Goal: Task Accomplishment & Management: Manage account settings

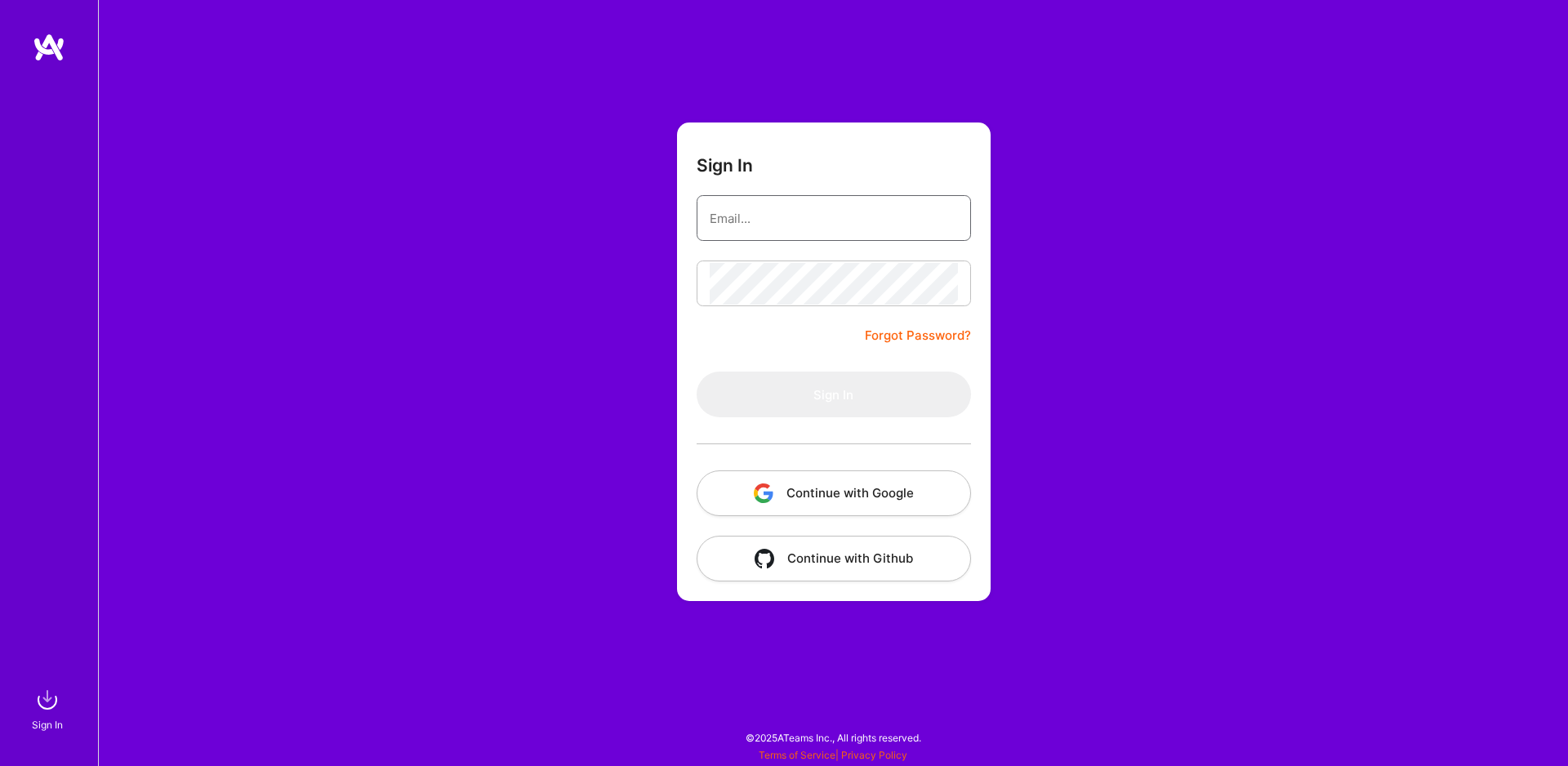
click at [809, 230] on input "email" at bounding box center [833, 218] width 248 height 42
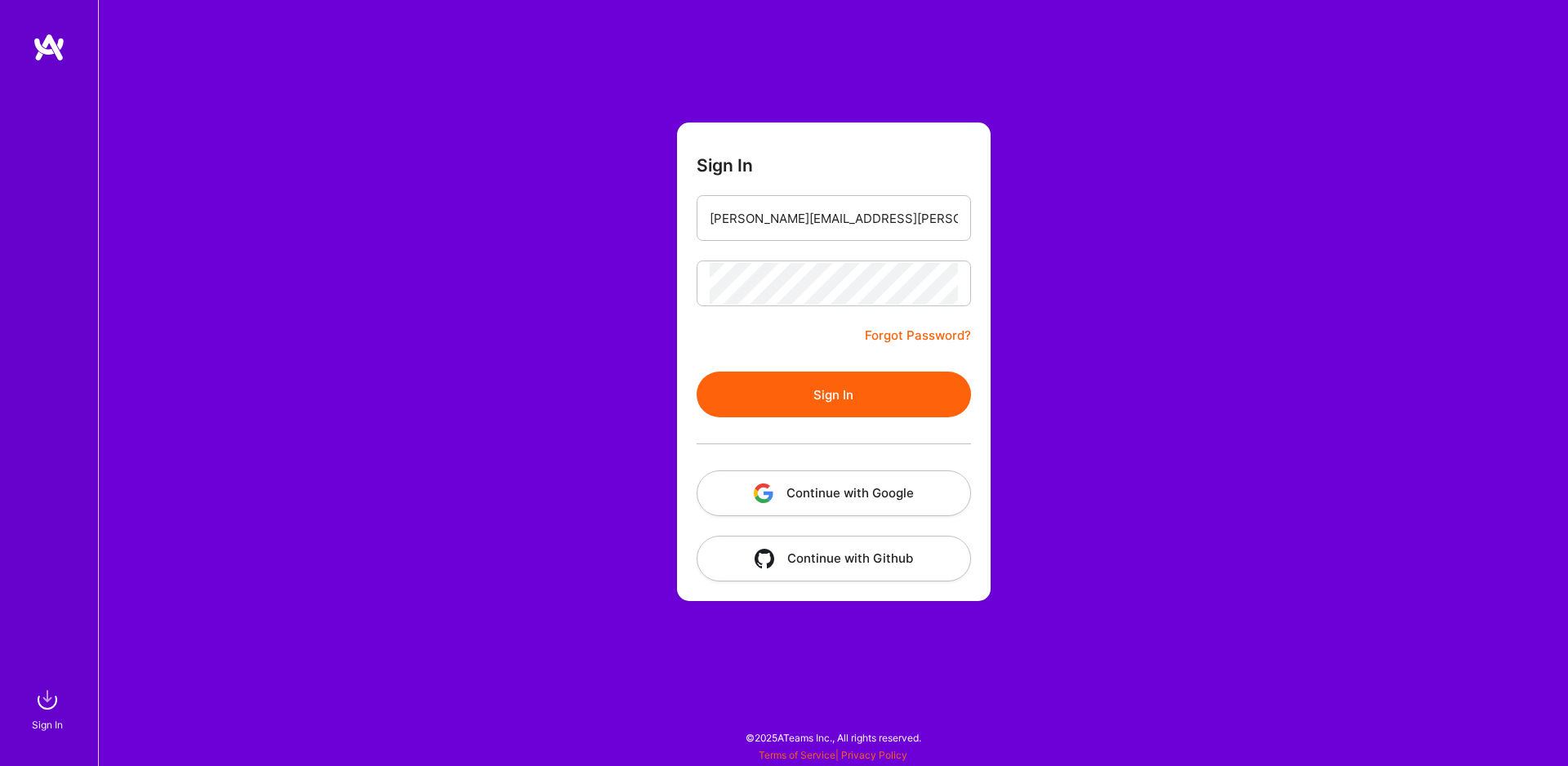
click at [837, 406] on button "Sign In" at bounding box center [833, 395] width 274 height 46
drag, startPoint x: 792, startPoint y: 215, endPoint x: 847, endPoint y: 218, distance: 55.1
click at [847, 218] on input "[PERSON_NAME][EMAIL_ADDRESS][PERSON_NAME][DOMAIN_NAME]" at bounding box center [833, 218] width 248 height 42
type input "[PERSON_NAME][EMAIL_ADDRESS][PERSON_NAME][DOMAIN_NAME]"
click at [777, 400] on button "Sign In" at bounding box center [833, 395] width 274 height 46
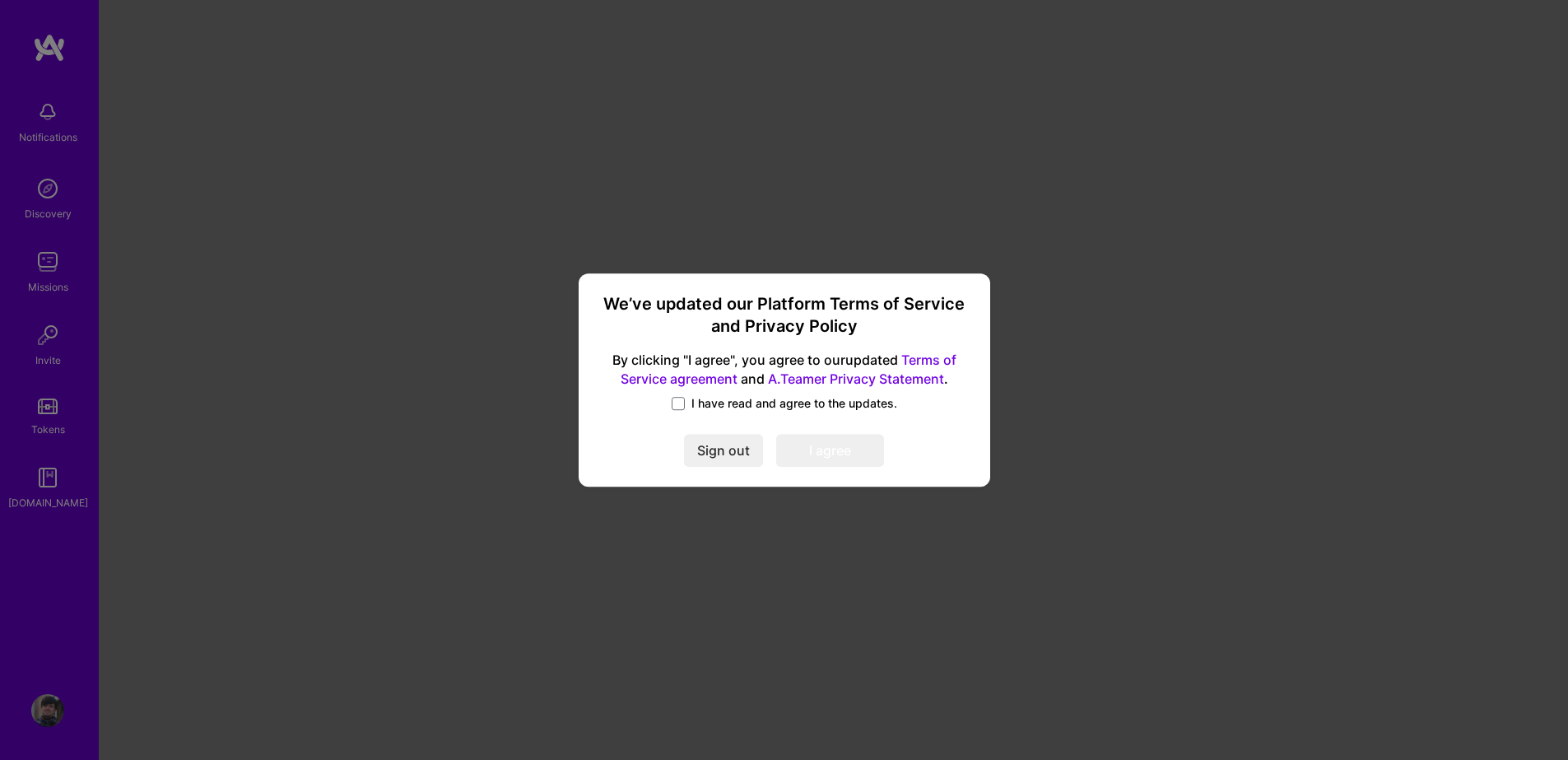
click at [693, 409] on span "I have read and agree to the updates." at bounding box center [794, 403] width 206 height 17
click at [0, 0] on input "I have read and agree to the updates." at bounding box center [0, 0] width 0 height 0
click at [819, 435] on div "We’ve updated our Platform Terms of Service and Privacy Policy By clicking "I a…" at bounding box center [784, 380] width 398 height 202
click at [813, 450] on button "I agree" at bounding box center [830, 451] width 108 height 33
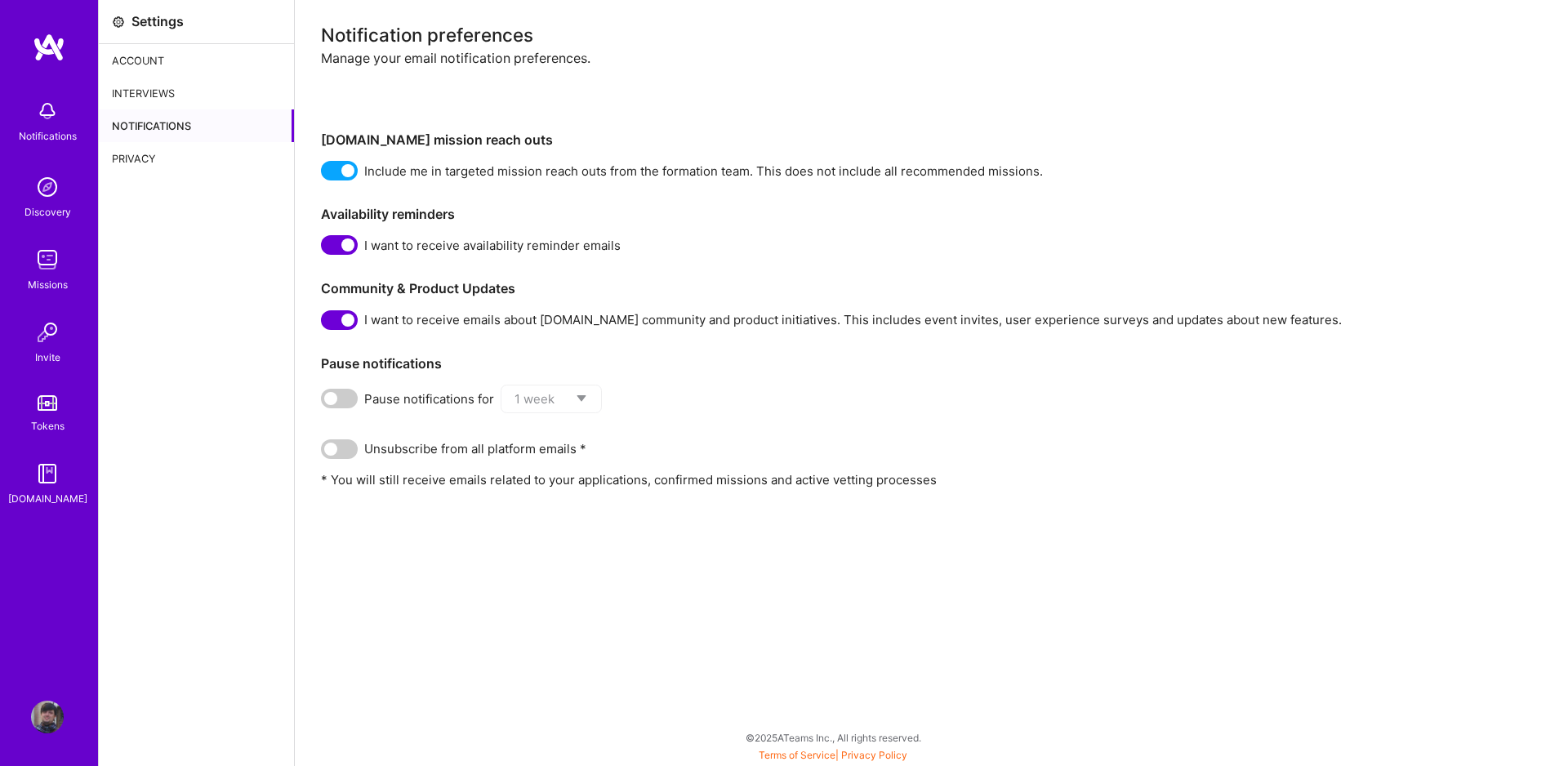
click at [162, 63] on div "Account" at bounding box center [196, 61] width 195 height 33
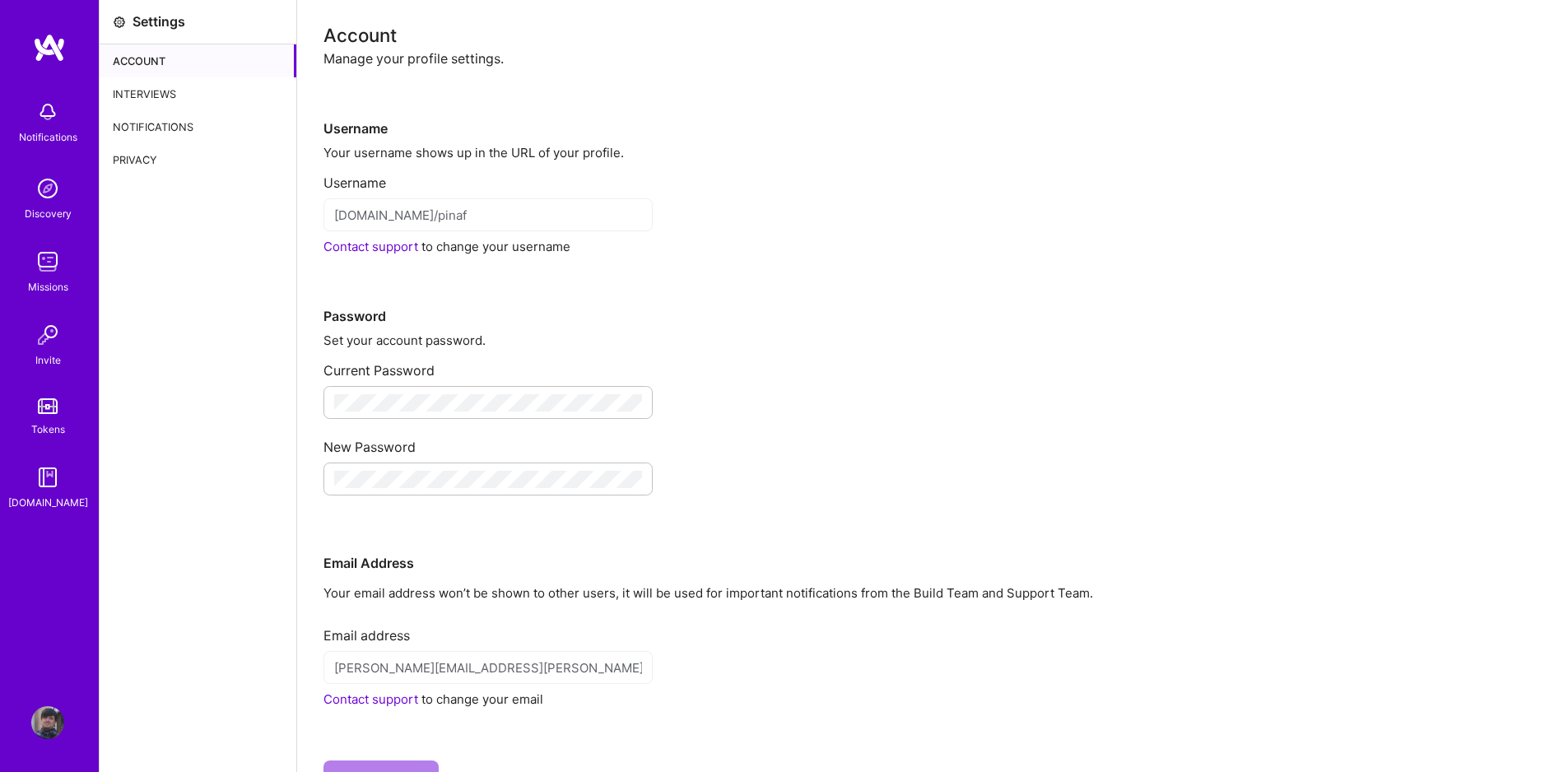
click at [45, 723] on img at bounding box center [48, 722] width 33 height 33
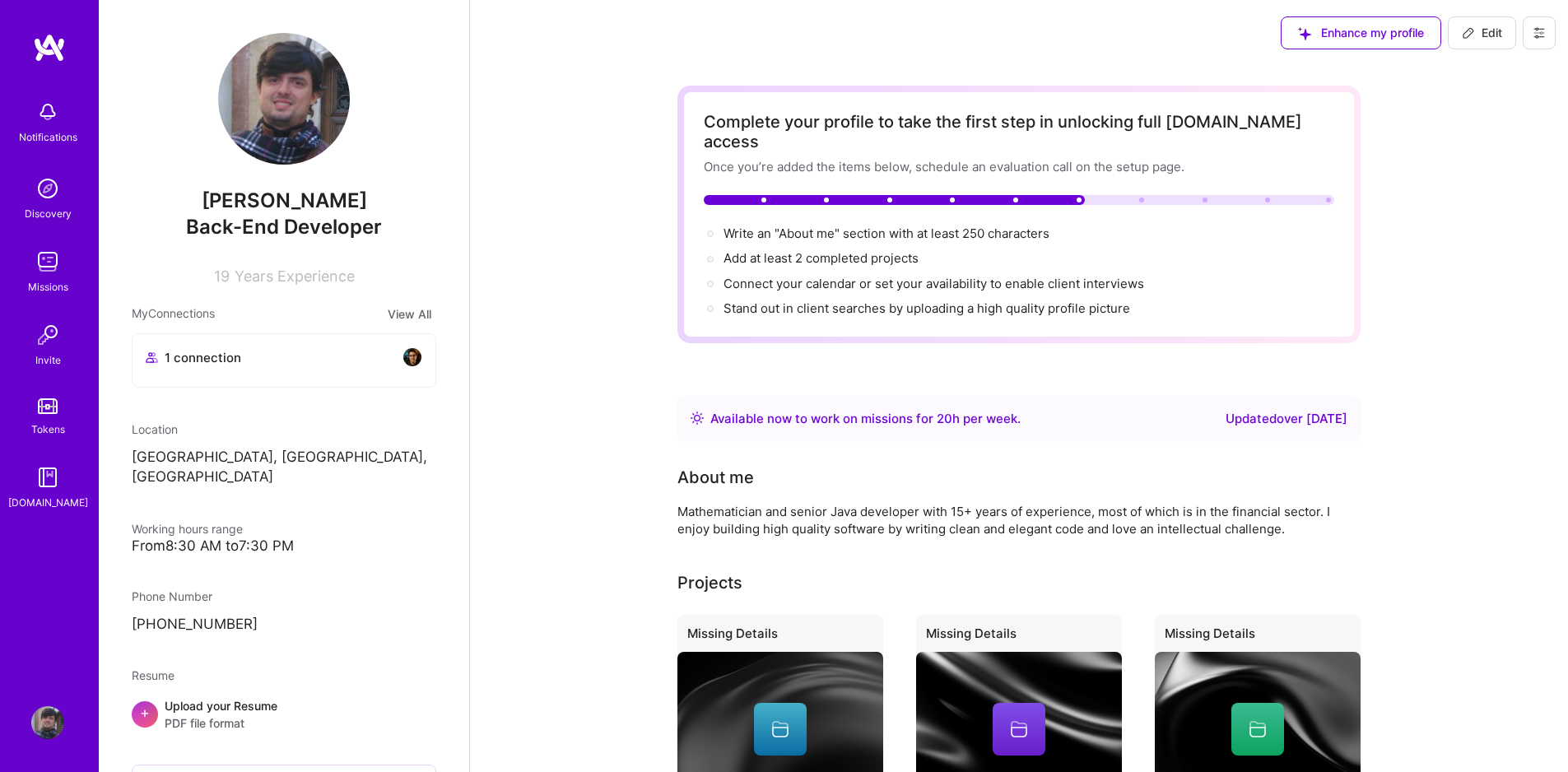
click at [974, 409] on div "Available now to work on missions for 20 h per week ." at bounding box center [865, 419] width 310 height 20
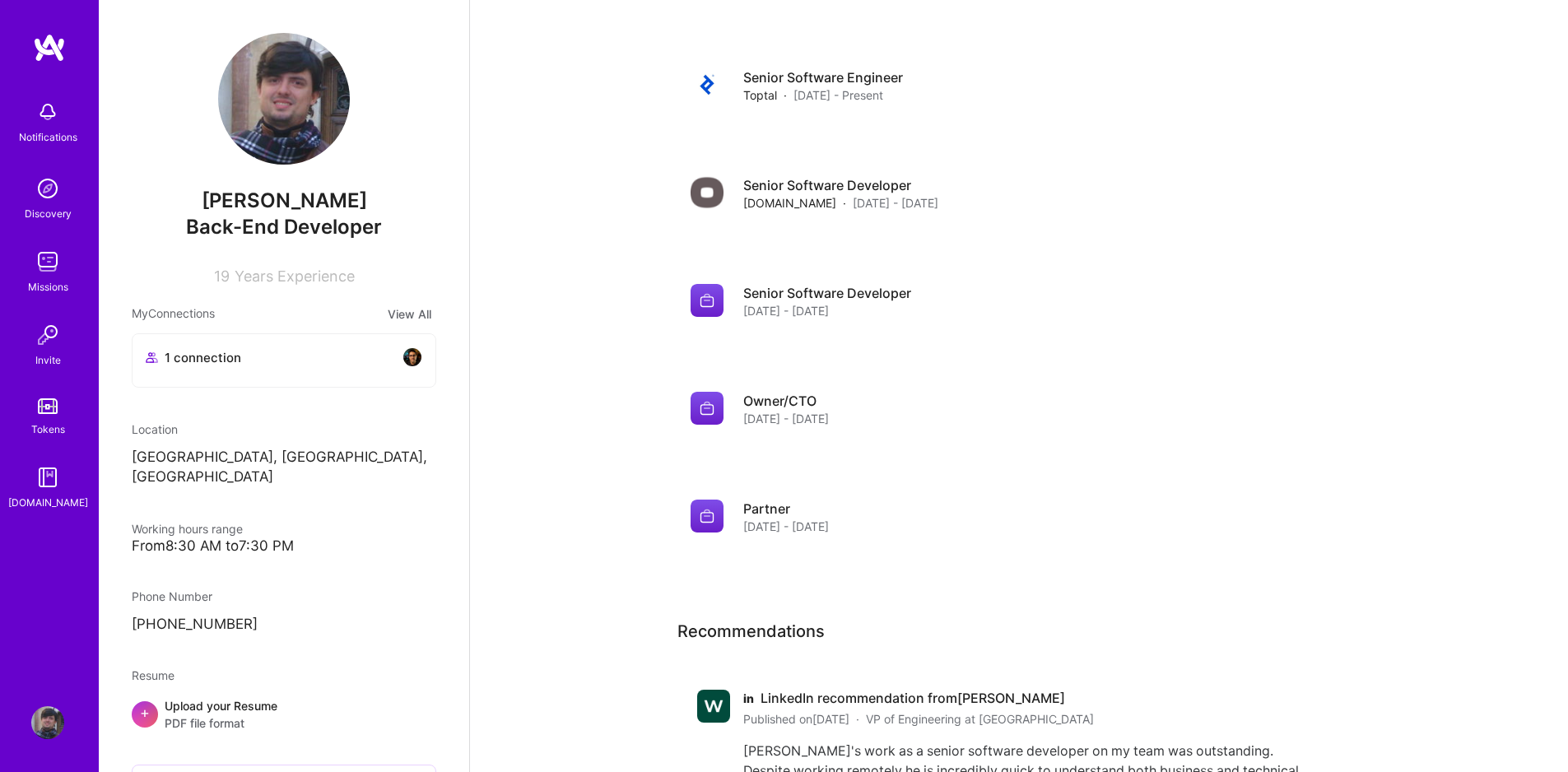
scroll to position [1185, 0]
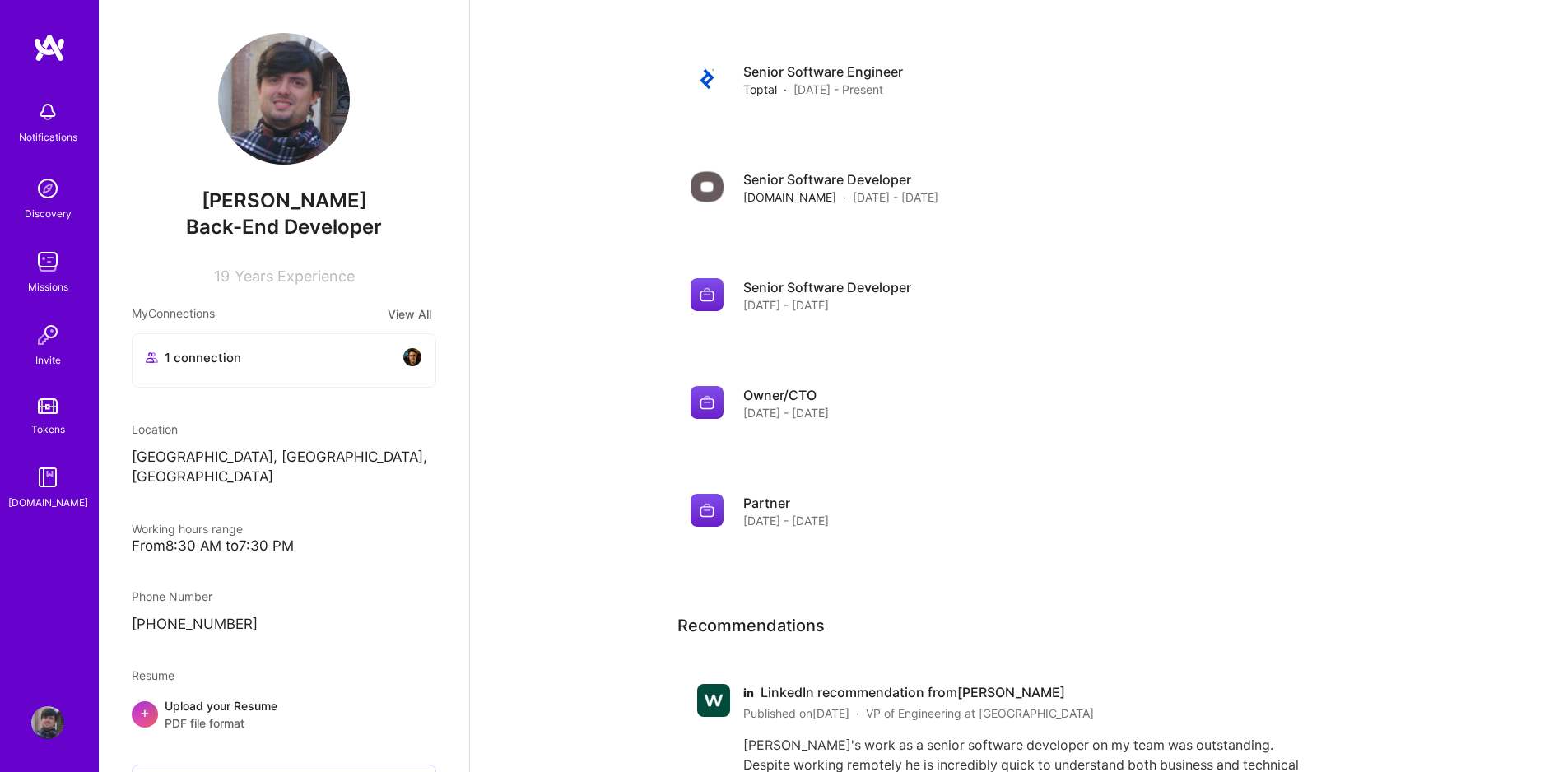
click at [67, 50] on link at bounding box center [49, 48] width 98 height 30
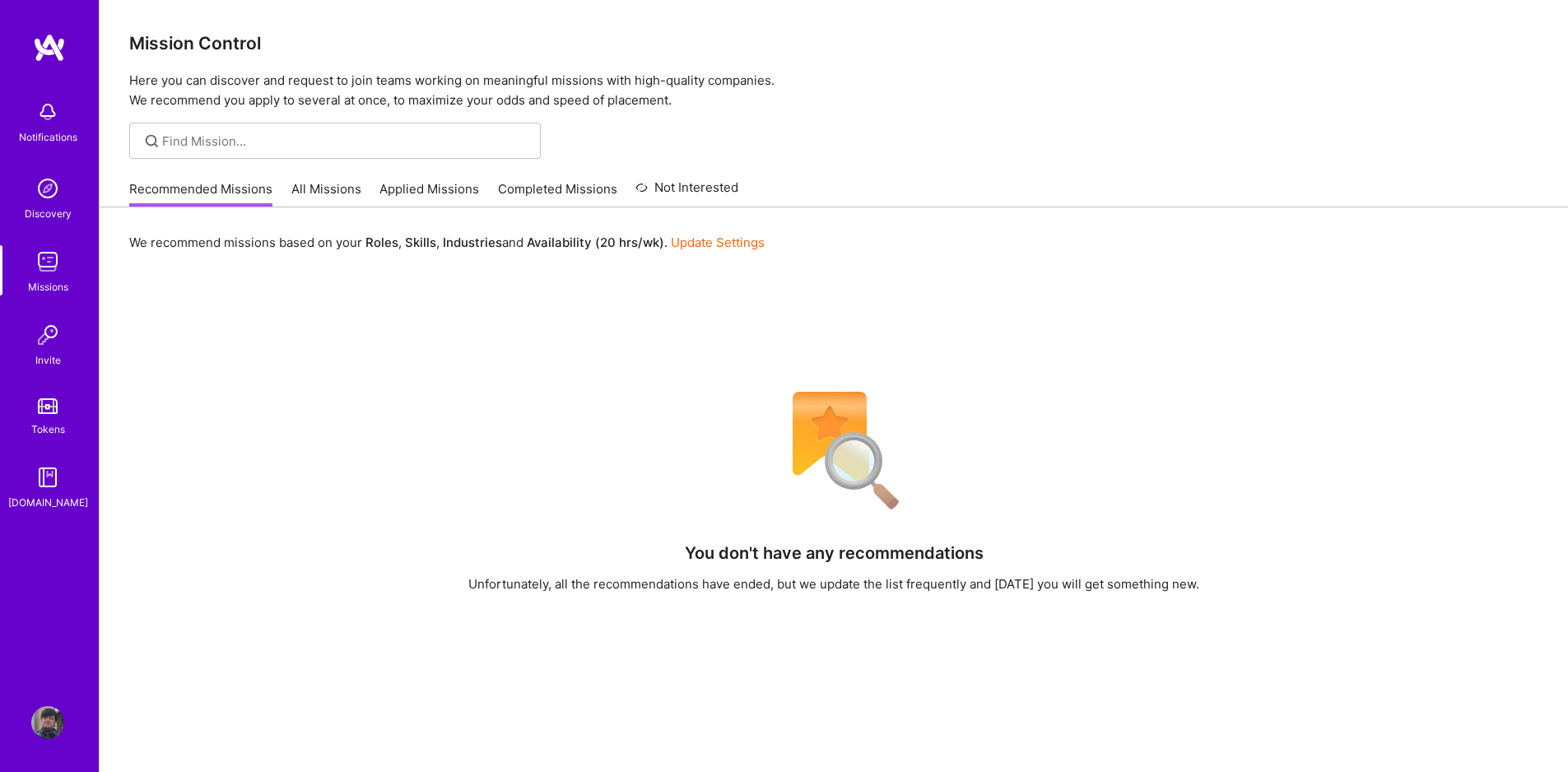
click at [693, 242] on link "Update Settings" at bounding box center [717, 242] width 94 height 16
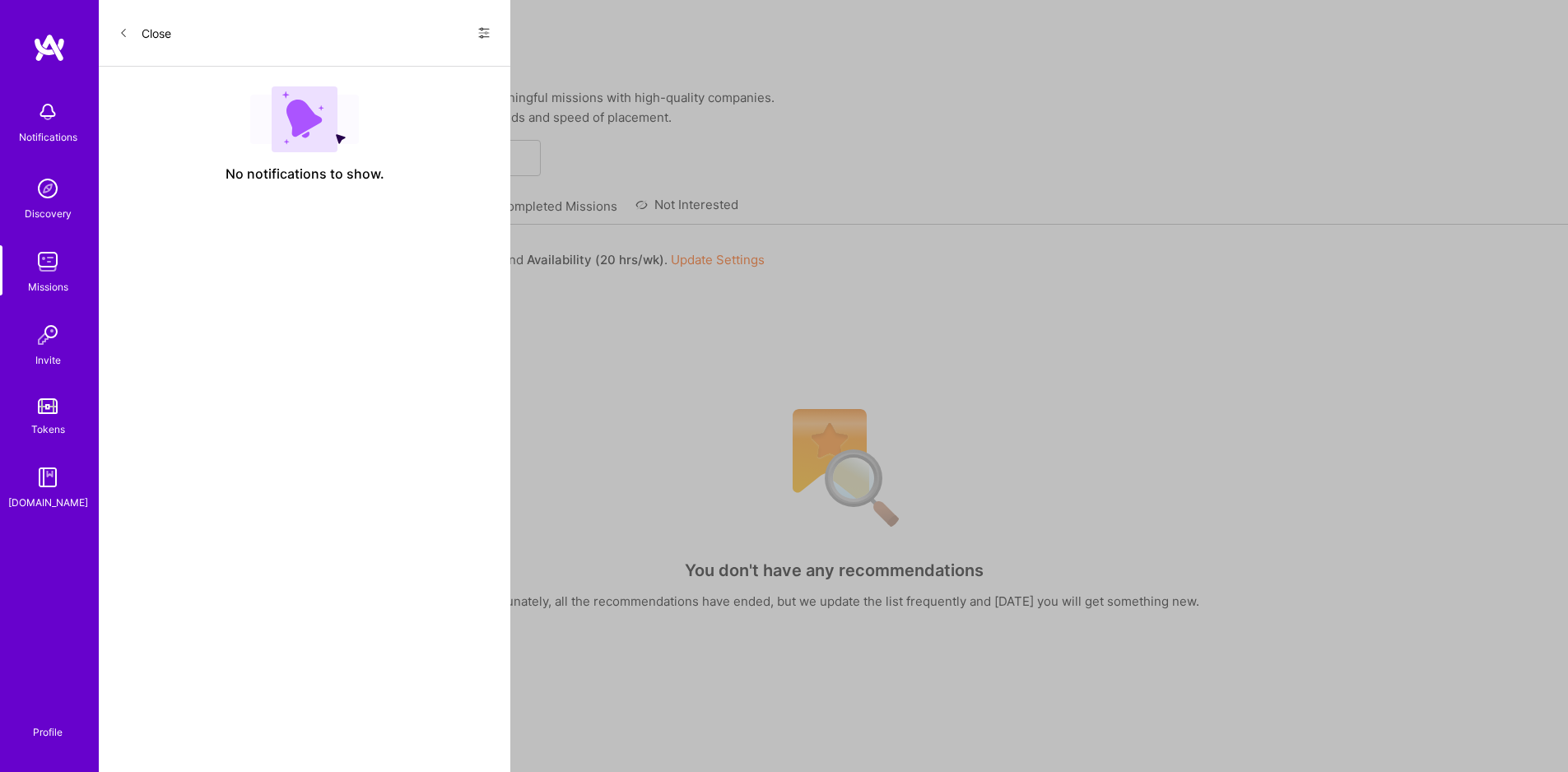
select select "PT"
select select "Right Now"
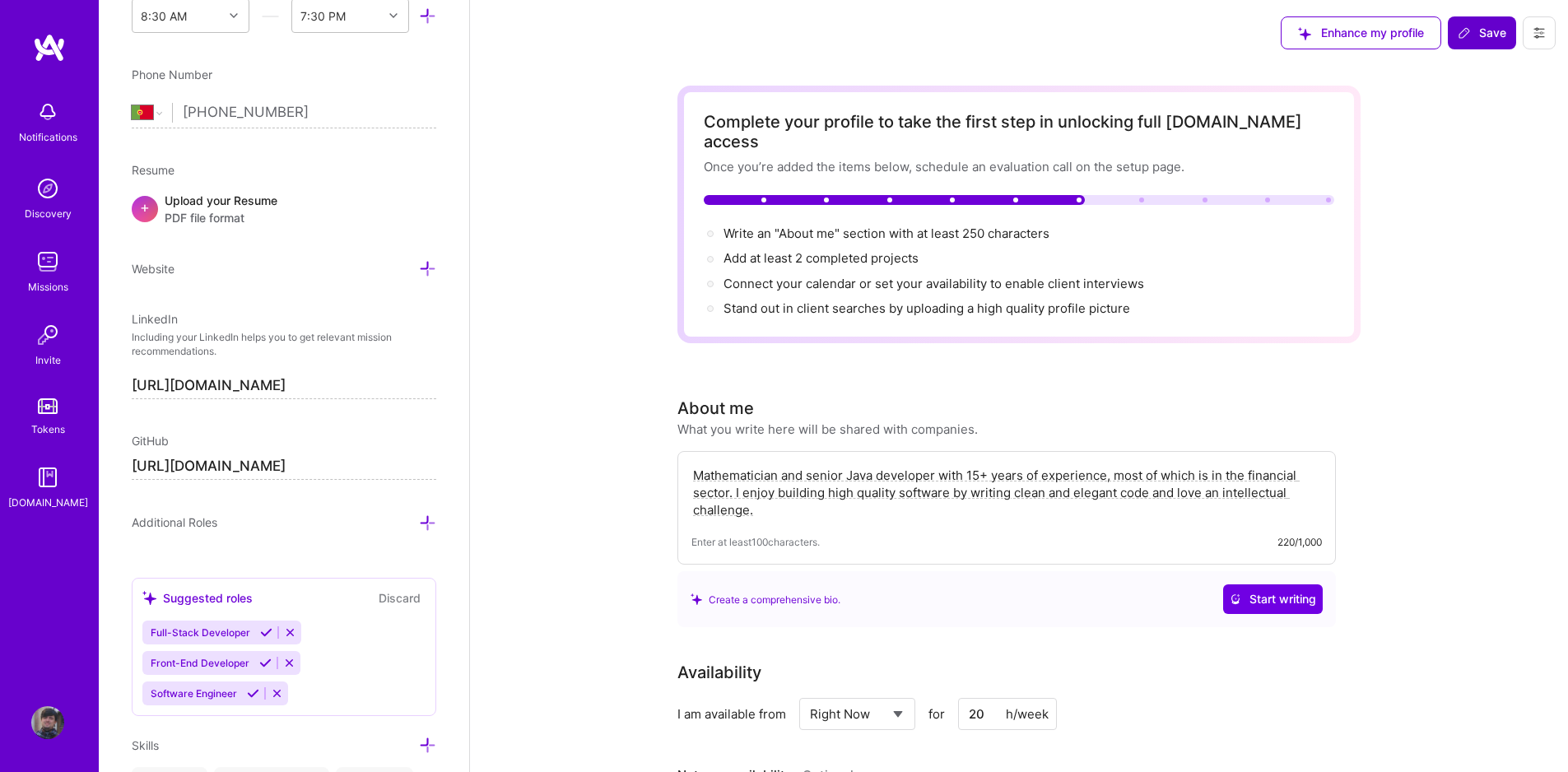
click at [1475, 39] on span "Save" at bounding box center [1481, 33] width 49 height 17
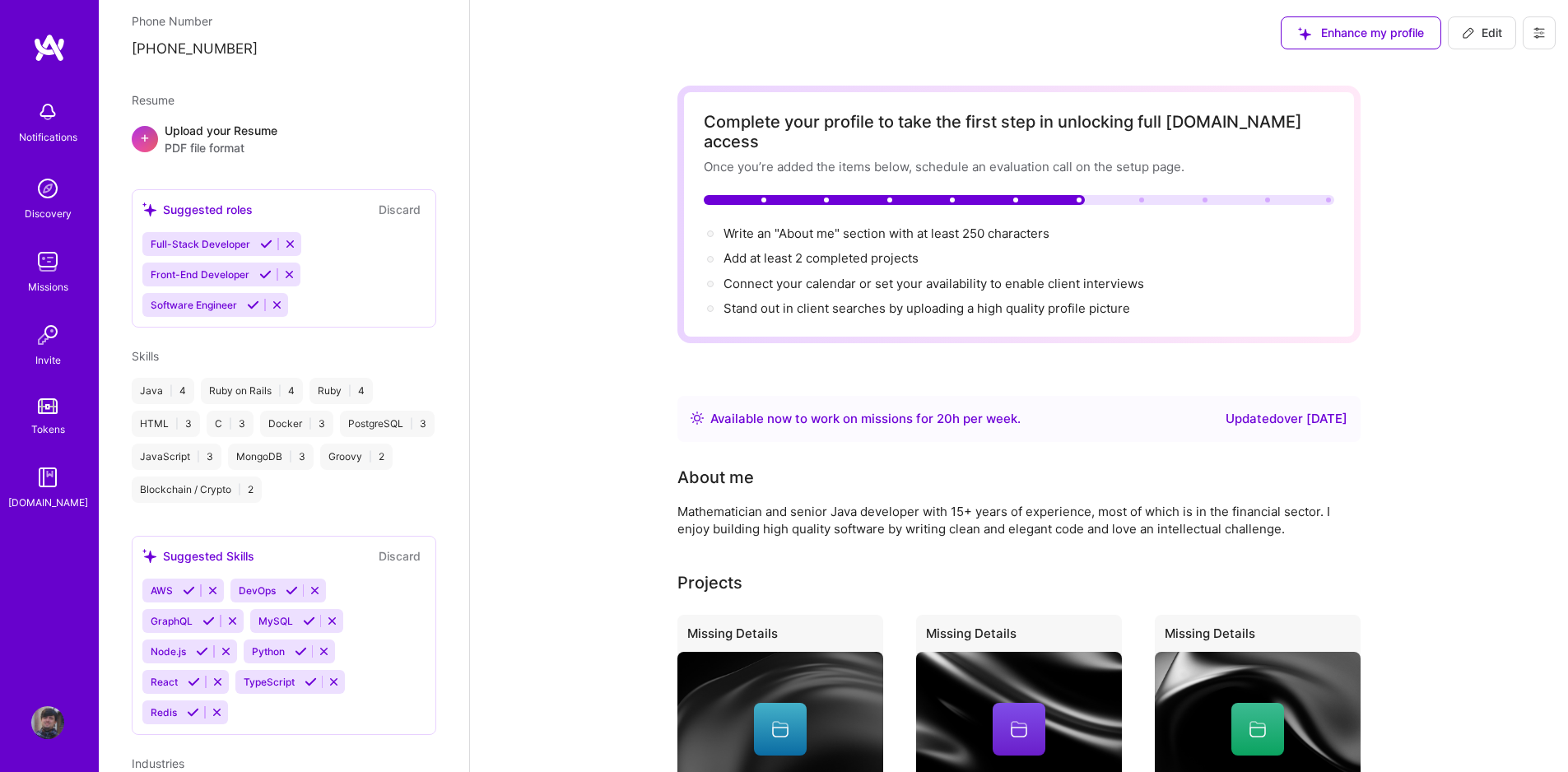
scroll to position [539, 0]
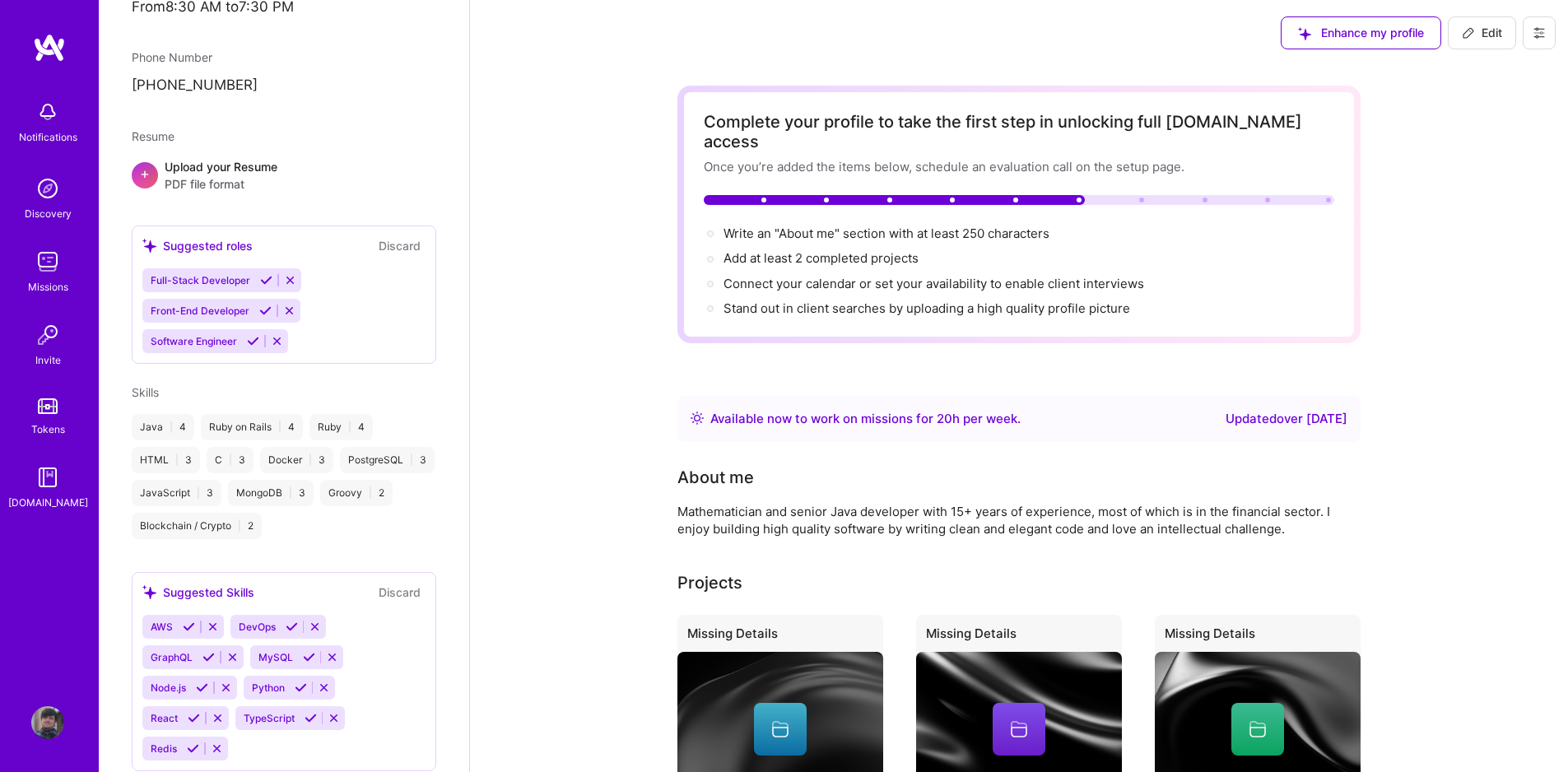
click at [55, 255] on img at bounding box center [48, 261] width 33 height 33
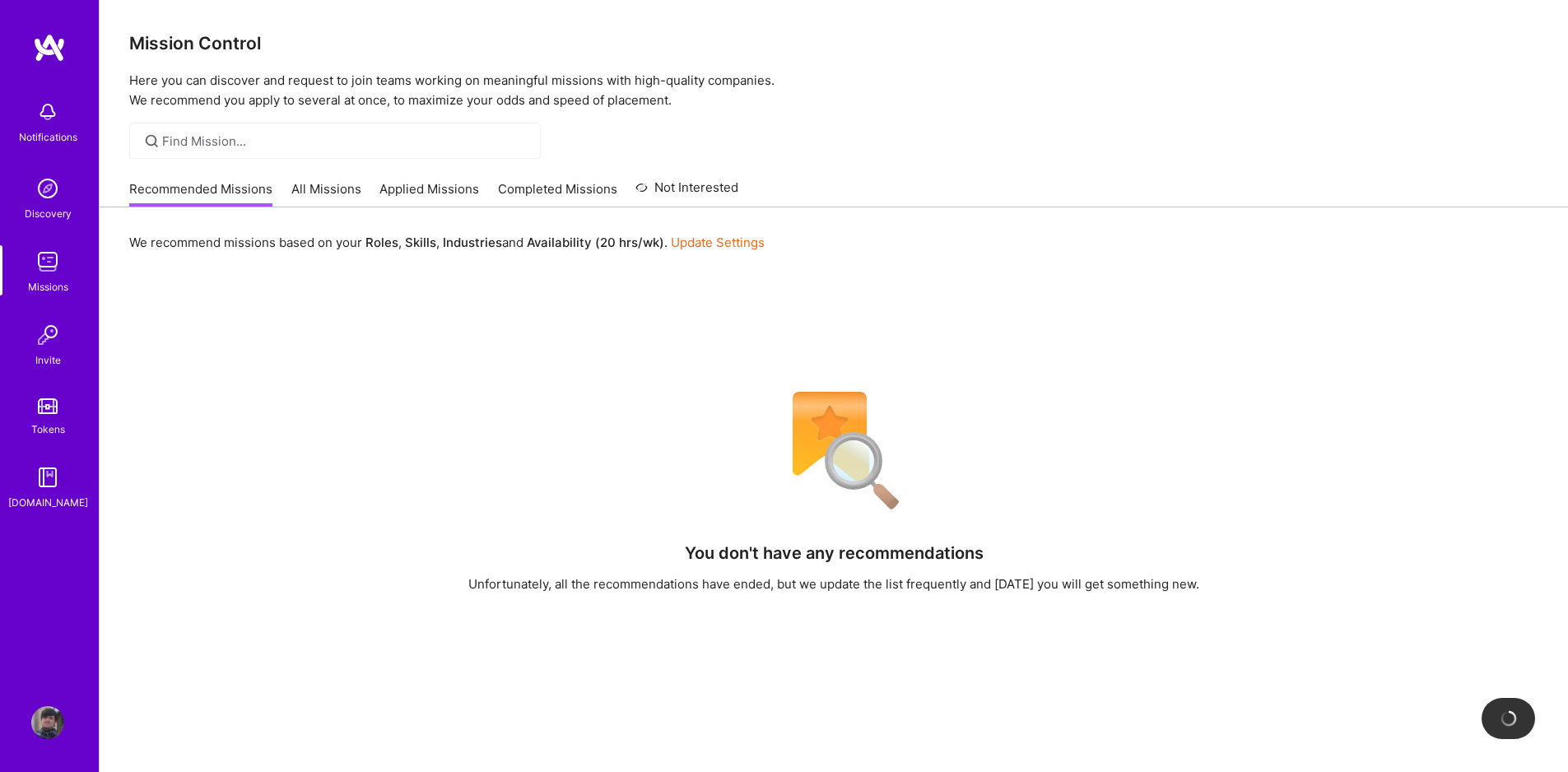
click at [66, 730] on link "Profile" at bounding box center [48, 722] width 41 height 33
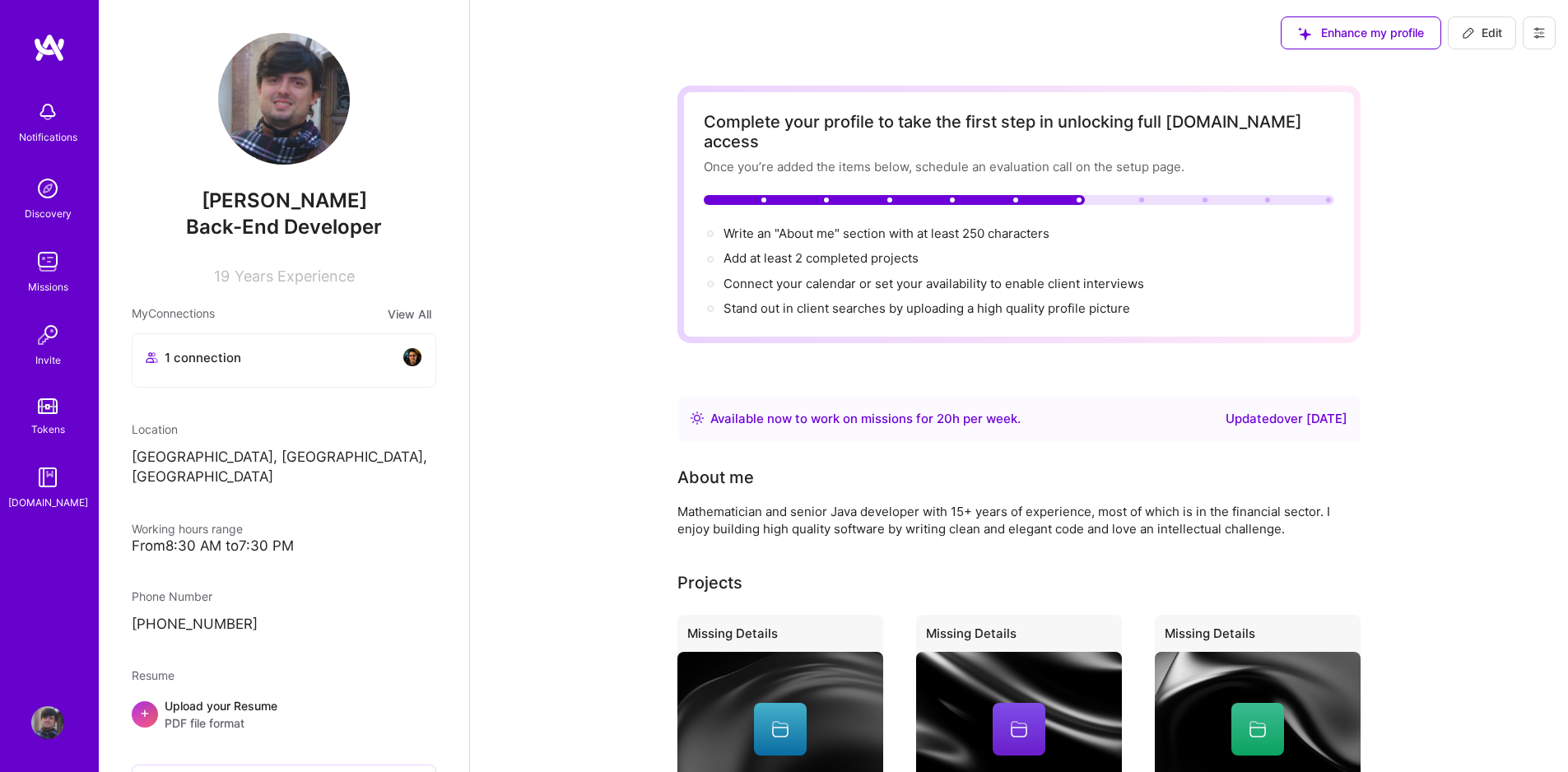
click at [31, 733] on link "Profile" at bounding box center [48, 722] width 41 height 33
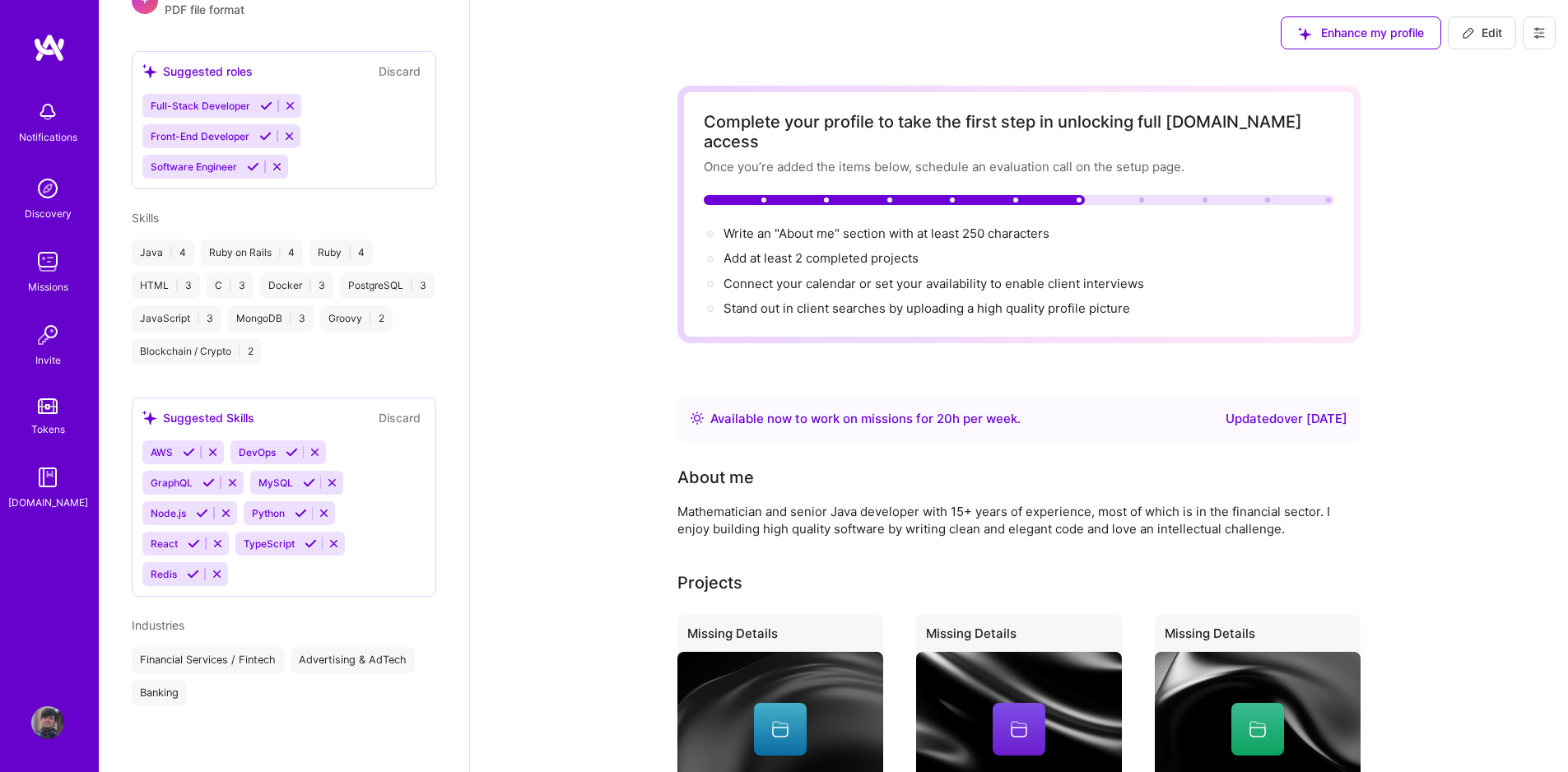
click at [39, 729] on img at bounding box center [48, 722] width 33 height 33
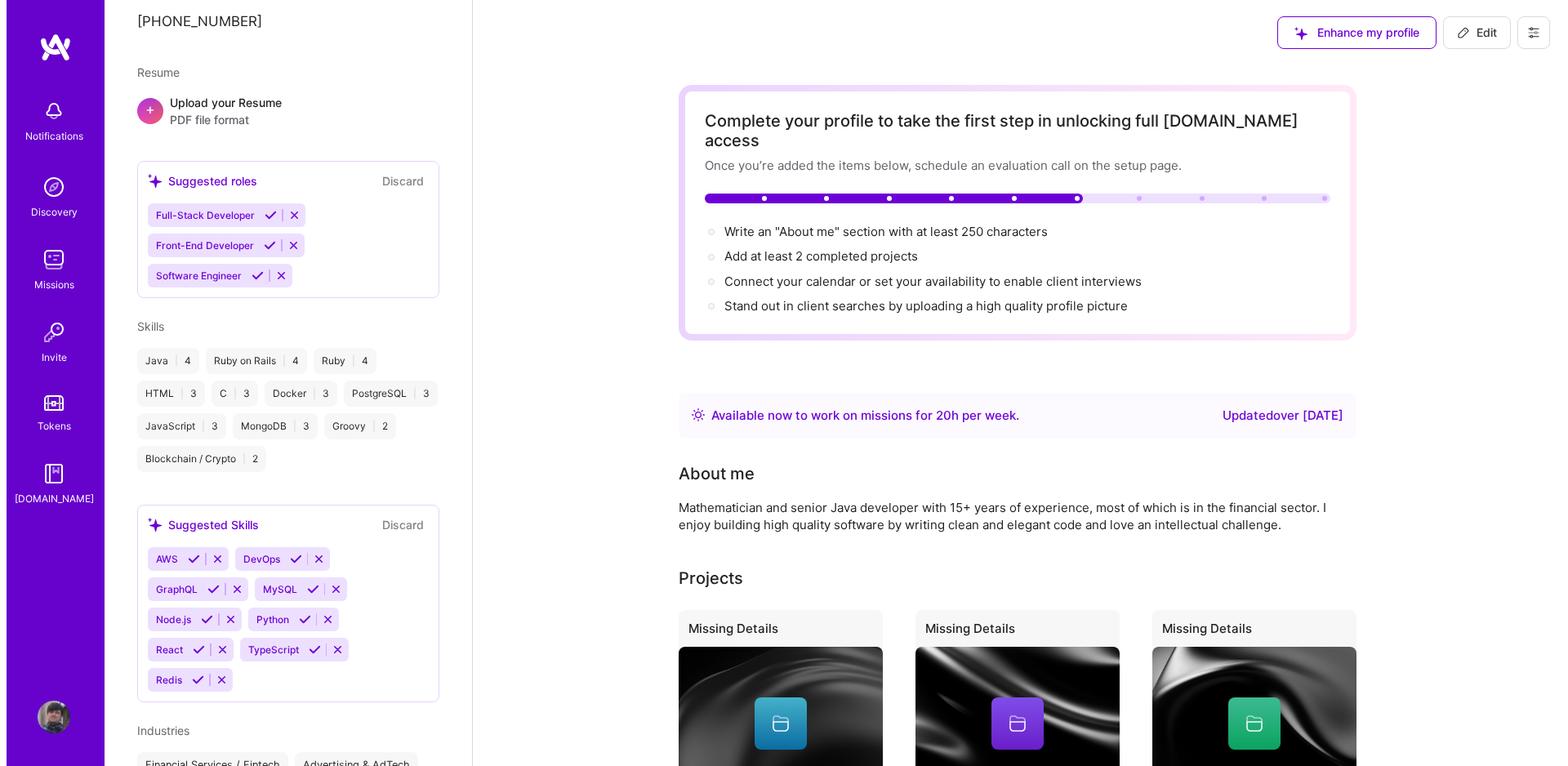
scroll to position [708, 0]
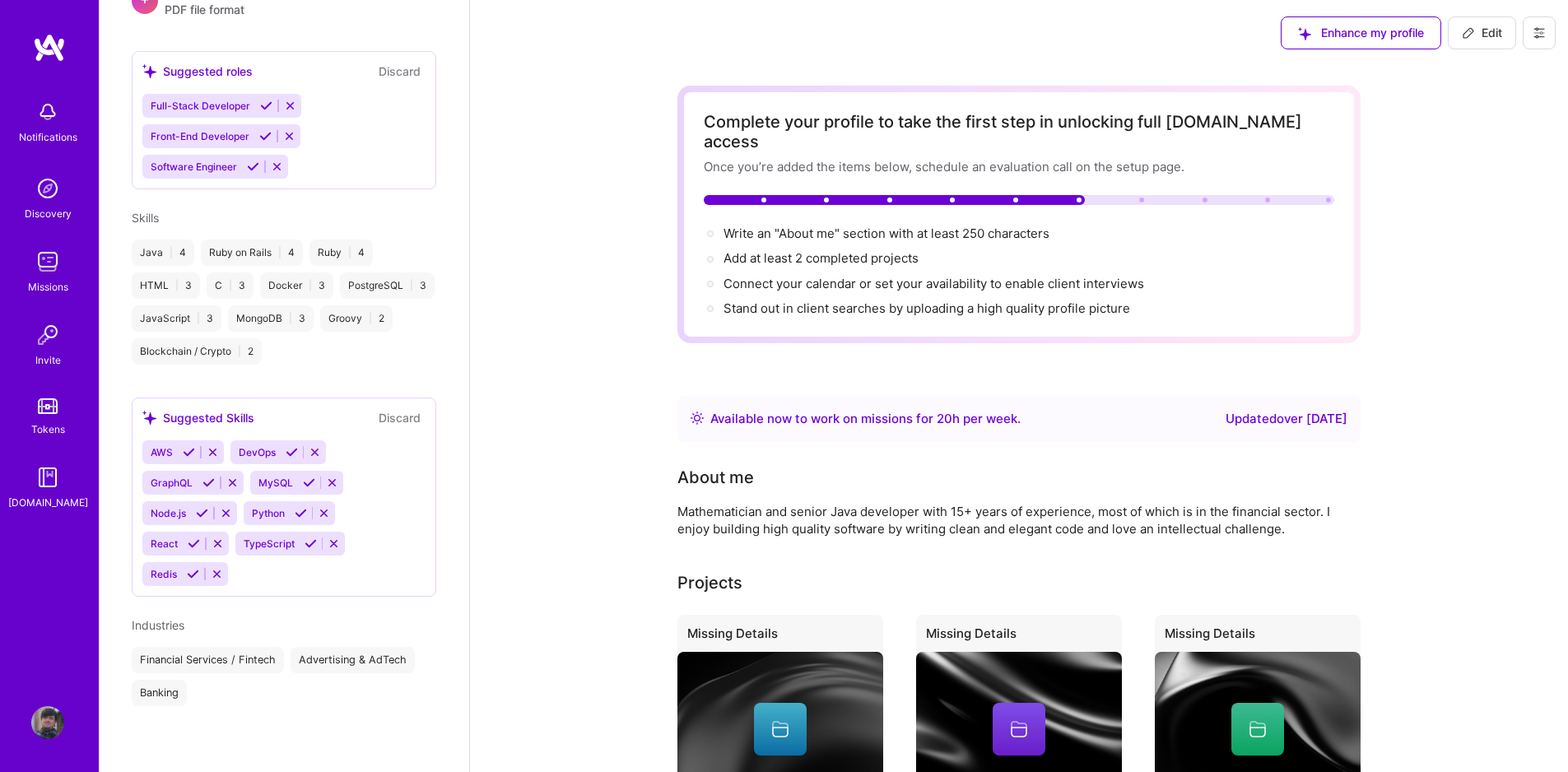
click at [60, 55] on img at bounding box center [50, 48] width 33 height 30
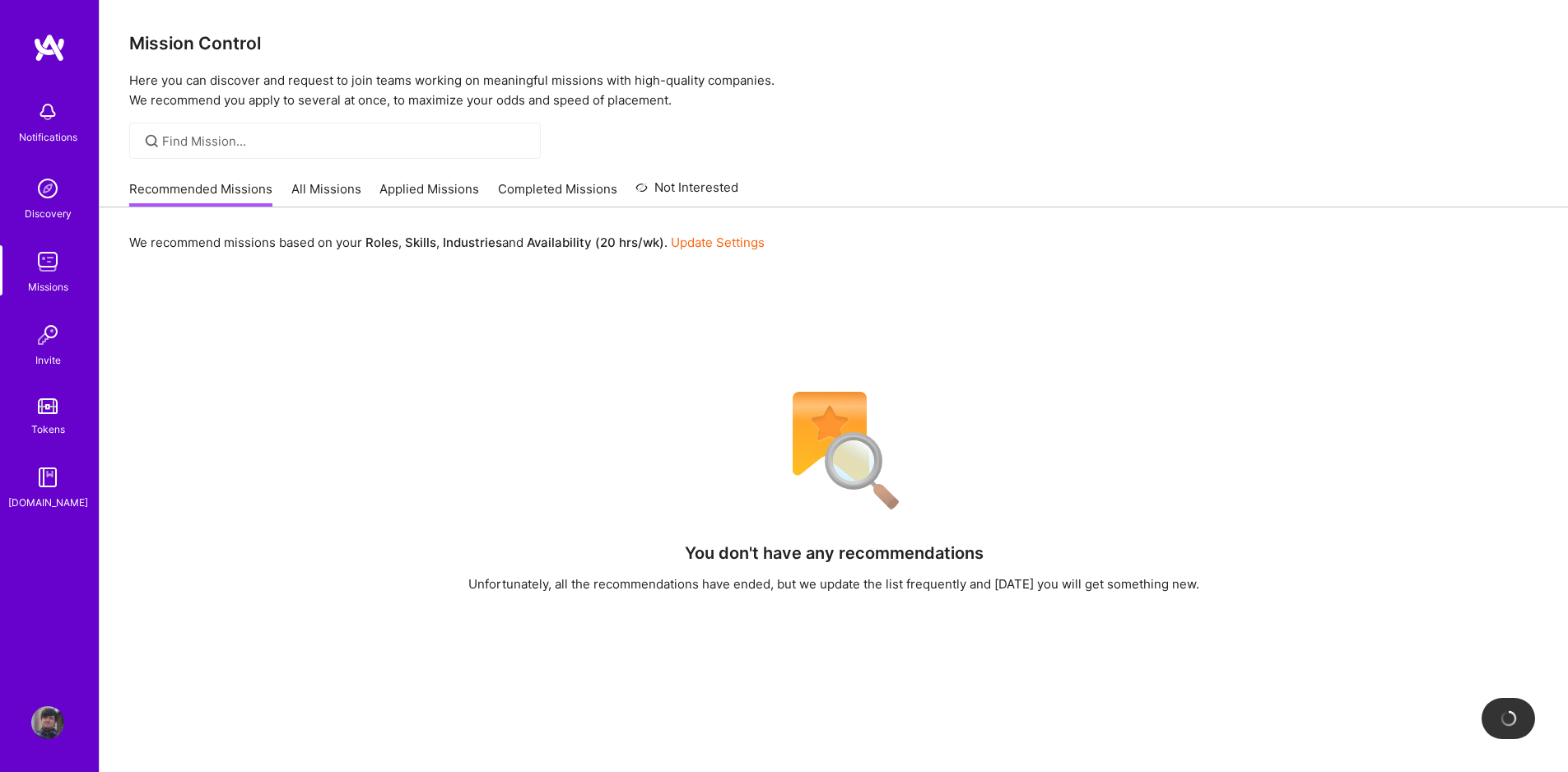
click at [47, 703] on div "Notifications Discovery Missions Invite Tokens [DOMAIN_NAME] Profile" at bounding box center [49, 386] width 98 height 772
click at [37, 722] on img at bounding box center [48, 722] width 33 height 33
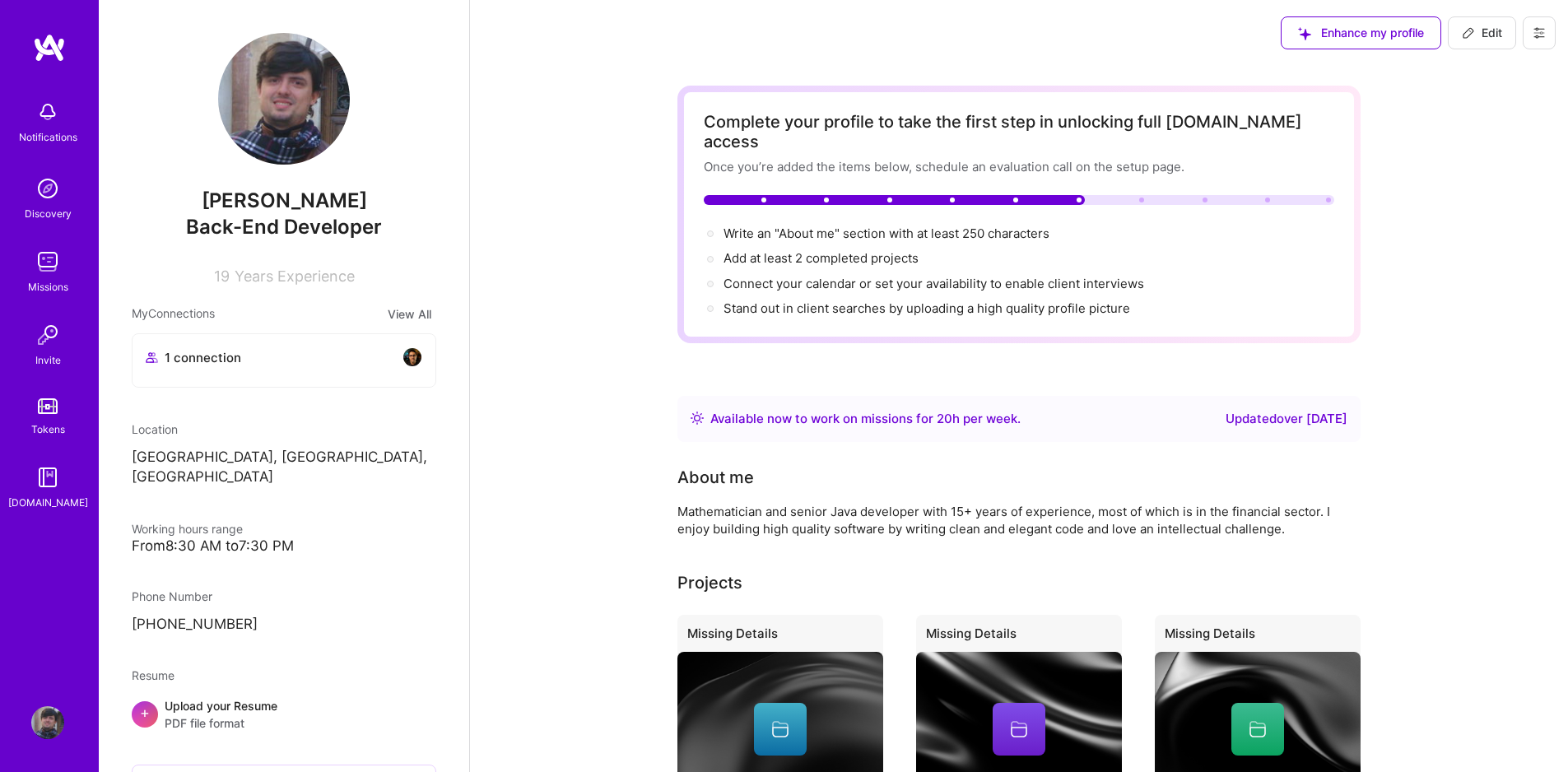
click at [1547, 31] on button at bounding box center [1539, 33] width 33 height 33
click at [1457, 152] on button "Log Out" at bounding box center [1493, 154] width 123 height 42
